Goal: Find specific page/section: Find specific page/section

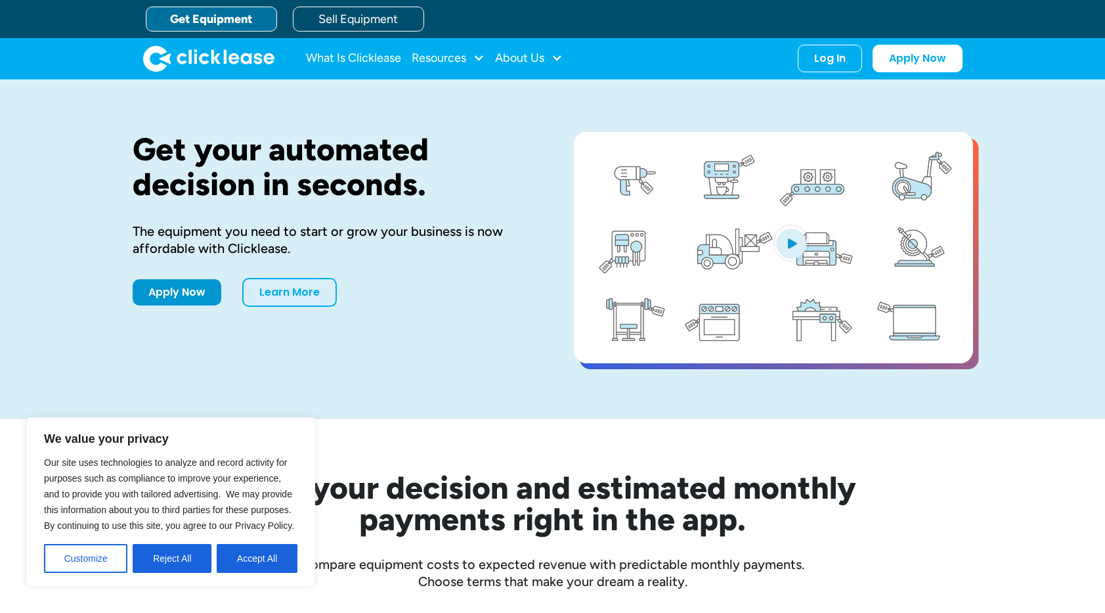
click at [299, 167] on h1 "Get your automated decision in seconds." at bounding box center [332, 167] width 399 height 70
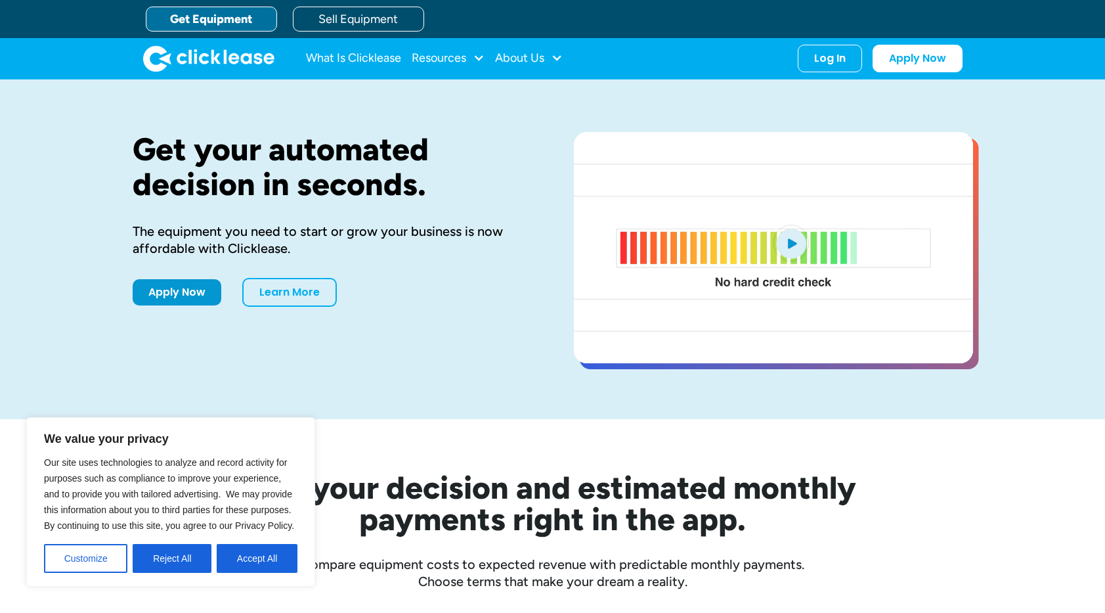
click at [368, 175] on h1 "Get your automated decision in seconds." at bounding box center [332, 167] width 399 height 70
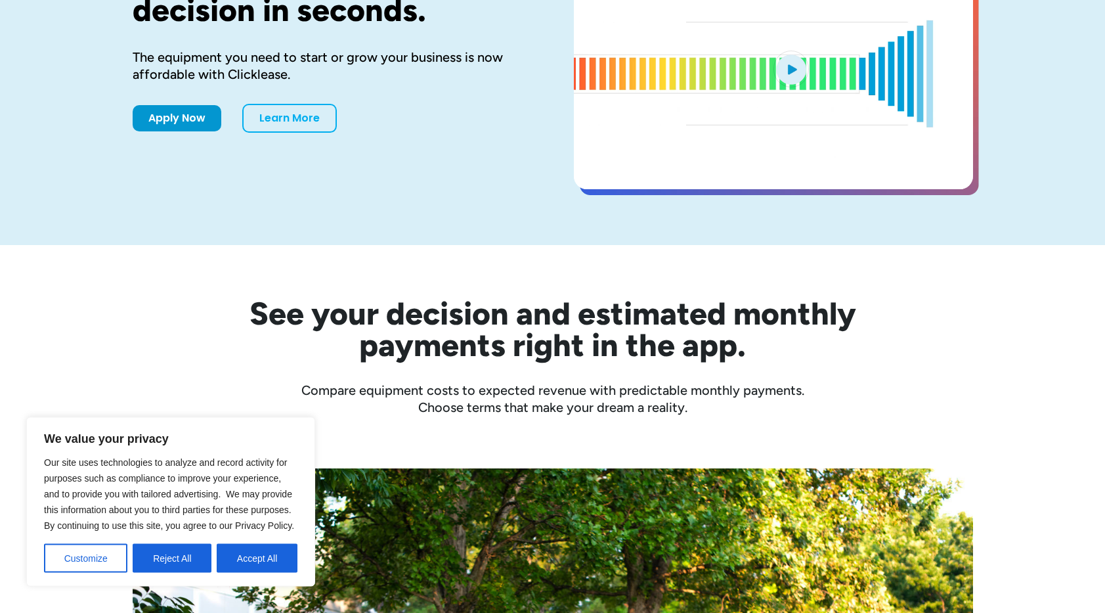
scroll to position [201, 0]
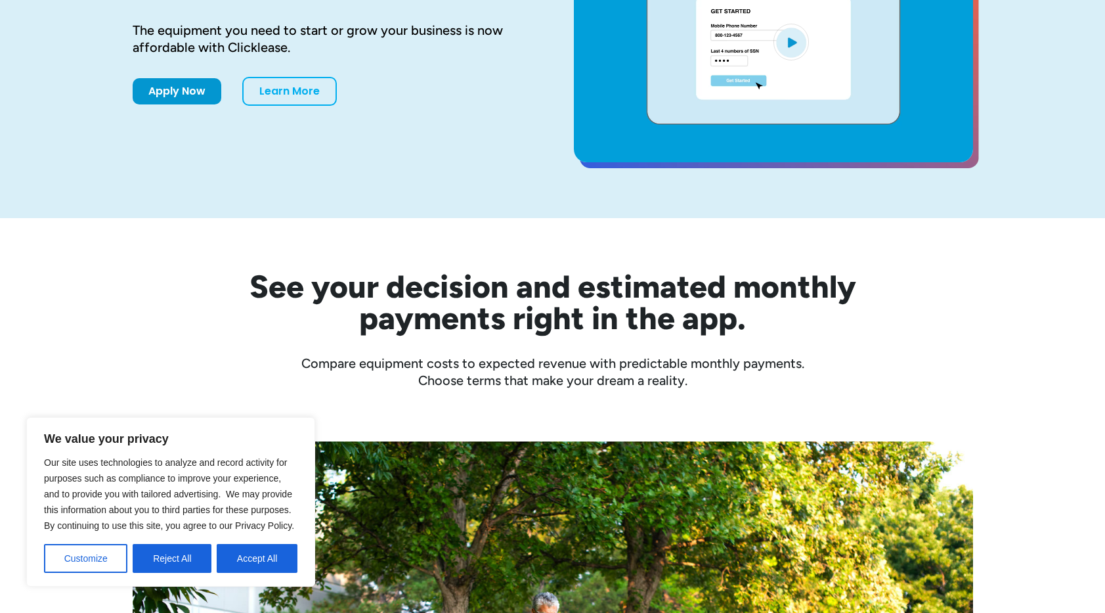
drag, startPoint x: 235, startPoint y: 571, endPoint x: 240, endPoint y: 564, distance: 8.6
click at [236, 569] on button "Accept All" at bounding box center [257, 558] width 81 height 29
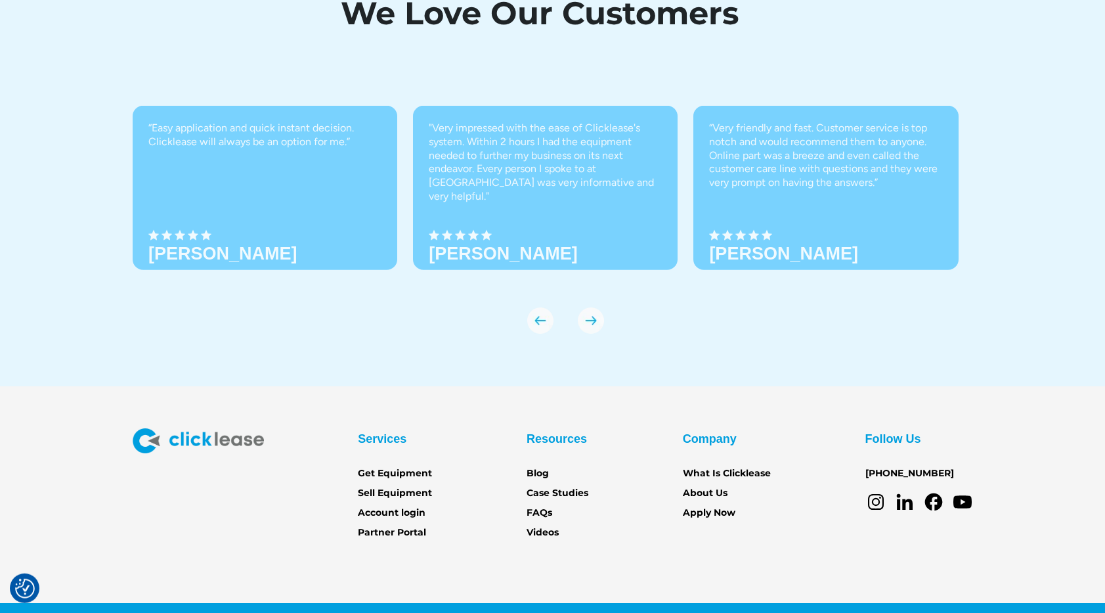
scroll to position [4534, 0]
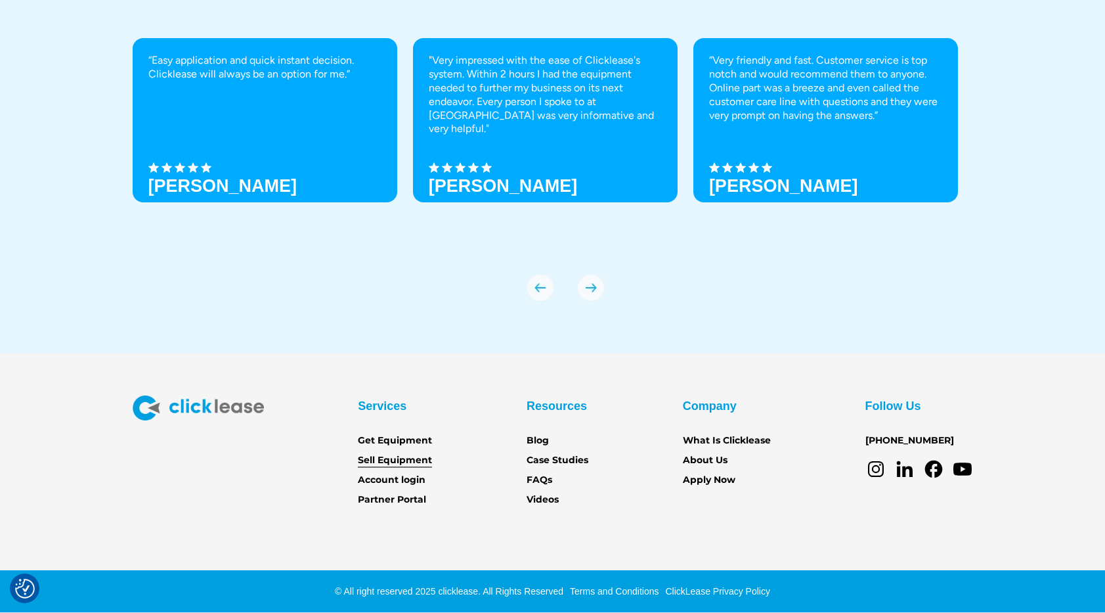
click at [406, 459] on link "Sell Equipment" at bounding box center [395, 460] width 74 height 14
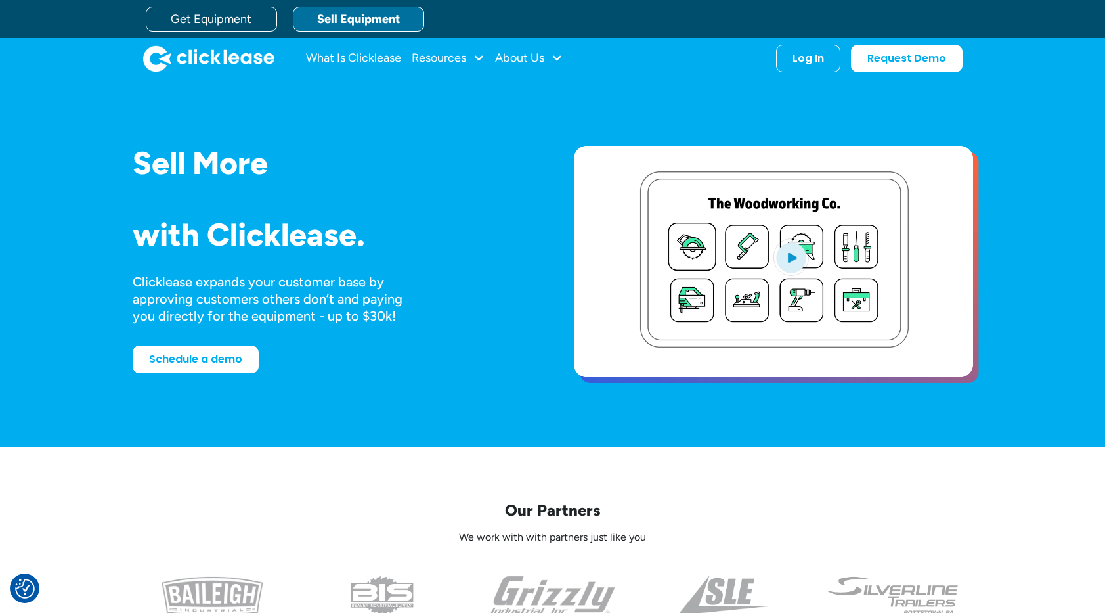
click at [385, 401] on div "Sell More Trailers Mowers Everything Welders Scrubbers Pizza Ovens Bandsaws 3D …" at bounding box center [553, 262] width 840 height 339
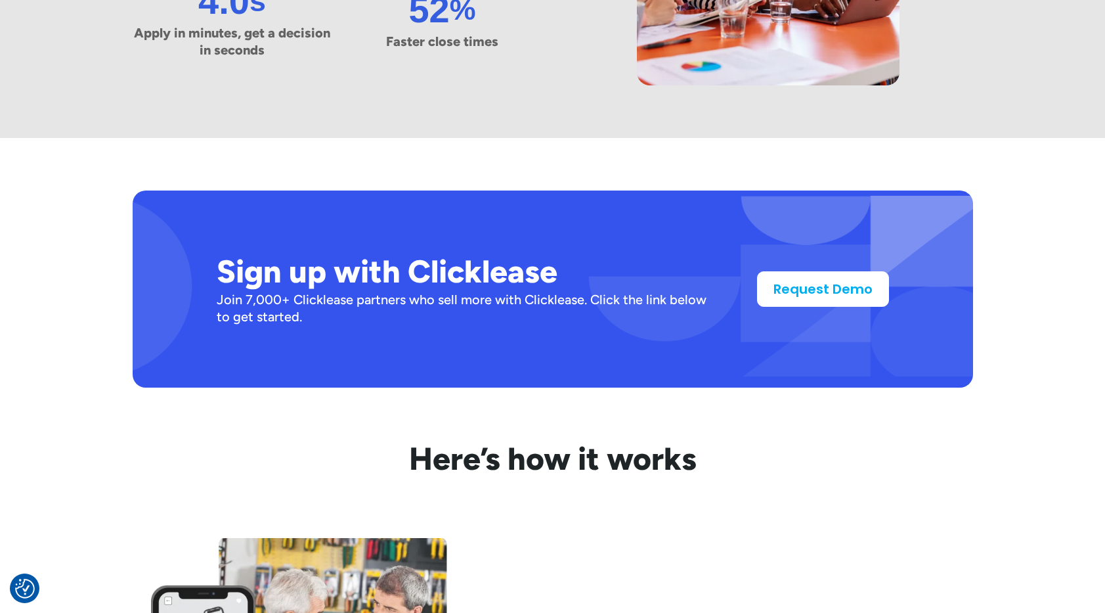
scroll to position [1072, 0]
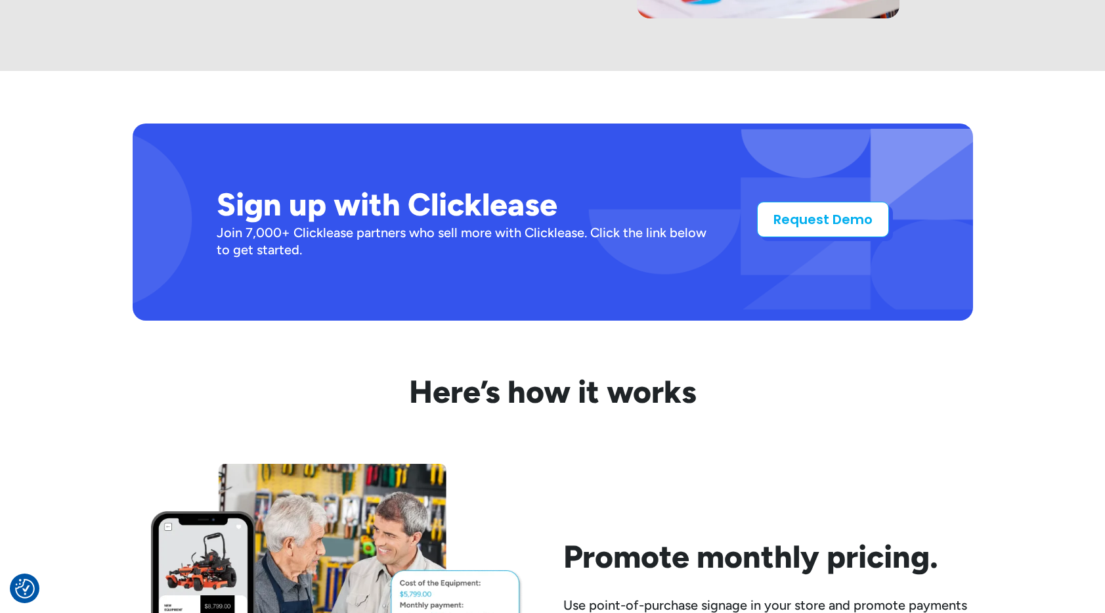
click at [803, 206] on link "Request Demo" at bounding box center [823, 219] width 132 height 35
